Goal: Task Accomplishment & Management: Manage account settings

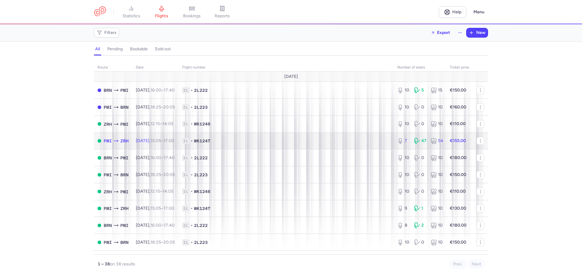
click at [295, 139] on span "1L • WK1247" at bounding box center [286, 141] width 208 height 6
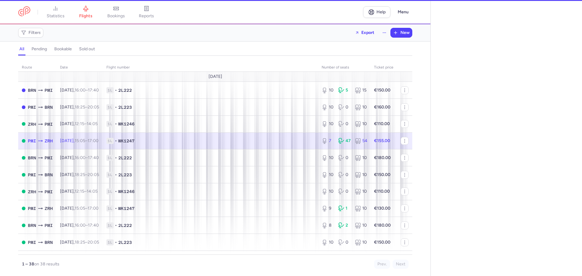
select select "hours"
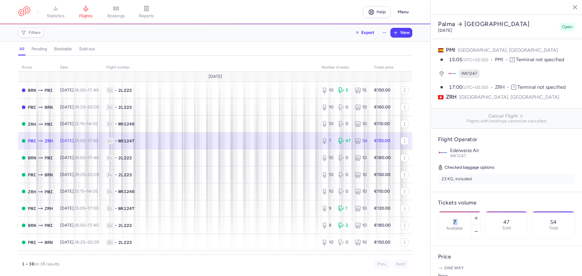
drag, startPoint x: 475, startPoint y: 208, endPoint x: 448, endPoint y: 207, distance: 27.6
click at [447, 212] on div "7 Available" at bounding box center [454, 225] width 33 height 27
type input "10"
click at [461, 262] on span "Save changes" at bounding box center [458, 264] width 30 height 5
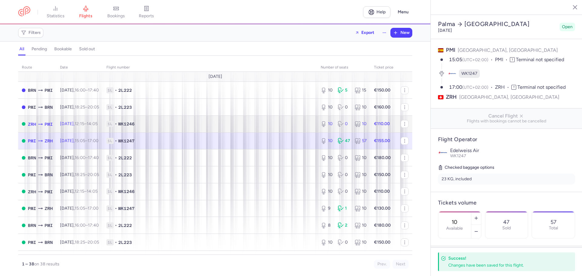
click at [241, 123] on span "1L • WK1246" at bounding box center [209, 124] width 207 height 6
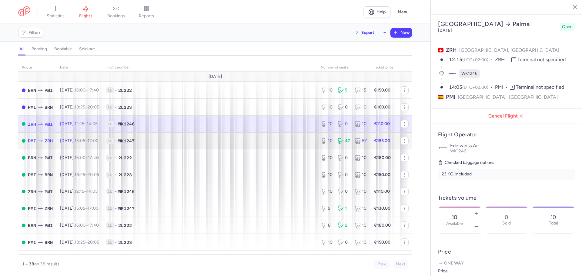
click at [249, 140] on span "1L • WK1247" at bounding box center [209, 141] width 207 height 6
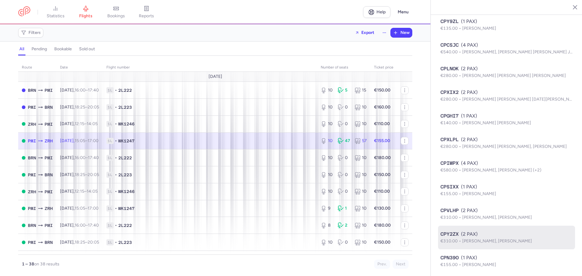
scroll to position [654, 0]
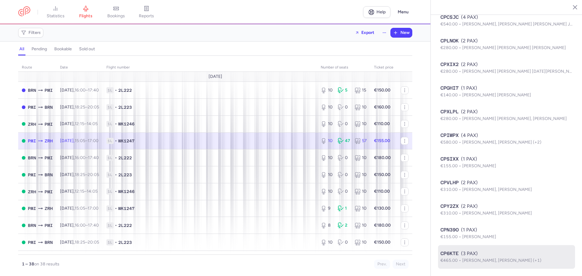
drag, startPoint x: 485, startPoint y: 260, endPoint x: 500, endPoint y: 268, distance: 17.5
click at [485, 260] on span "[PERSON_NAME], [PERSON_NAME] (+1)" at bounding box center [501, 260] width 79 height 5
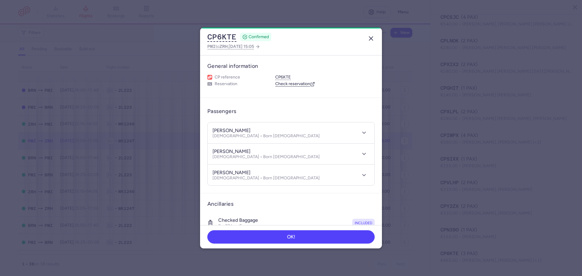
click at [373, 38] on icon "button" at bounding box center [370, 38] width 7 height 7
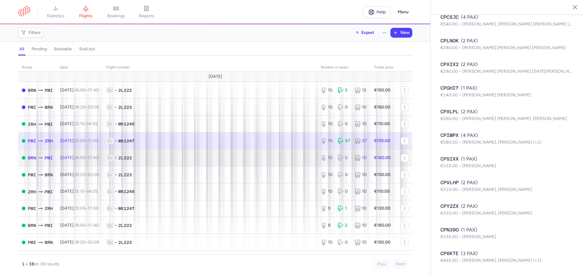
click at [202, 159] on span "1L • 2L222" at bounding box center [209, 158] width 207 height 6
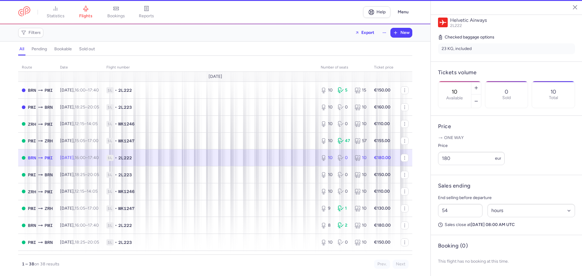
scroll to position [142, 0]
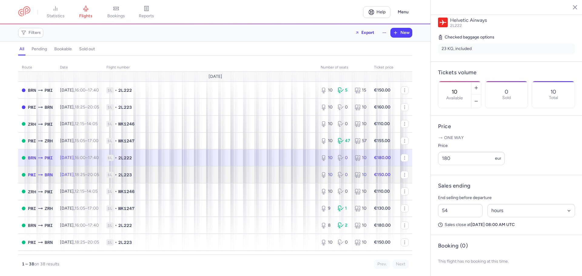
click at [198, 174] on span "1L • 2L223" at bounding box center [209, 175] width 207 height 6
type input "56"
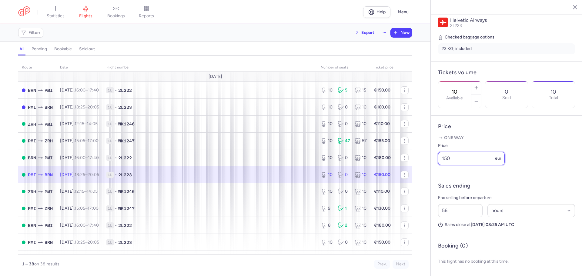
drag, startPoint x: 452, startPoint y: 158, endPoint x: 422, endPoint y: 158, distance: 30.0
click at [422, 158] on div "statistics flights bookings reports Help Menu Filters Export New all pending bo…" at bounding box center [291, 138] width 582 height 276
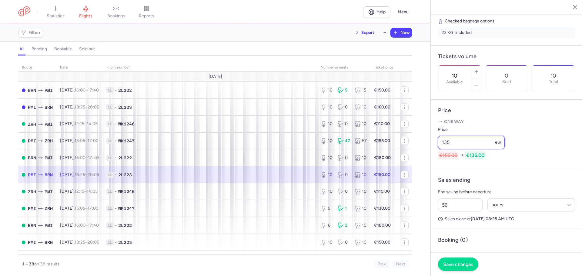
type input "135"
click at [458, 266] on span "Save changes" at bounding box center [458, 264] width 30 height 5
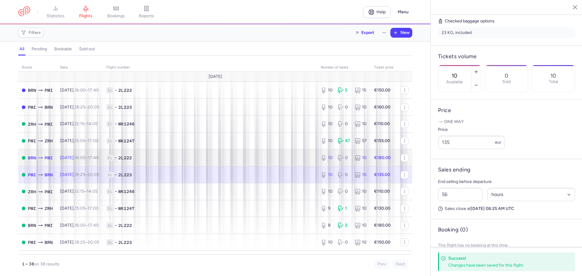
click at [338, 160] on icon at bounding box center [341, 158] width 6 height 6
type input "54"
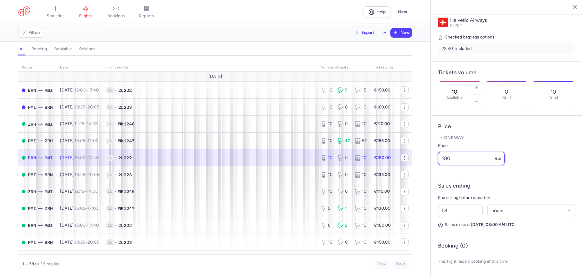
drag, startPoint x: 439, startPoint y: 159, endPoint x: 399, endPoint y: 161, distance: 39.7
click at [406, 159] on div "statistics flights bookings reports Help Menu Filters Export New all pending bo…" at bounding box center [291, 138] width 582 height 276
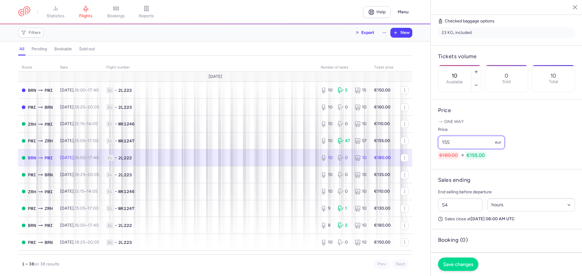
type input "155"
click at [464, 263] on span "Save changes" at bounding box center [458, 264] width 30 height 5
